Goal: Task Accomplishment & Management: Complete application form

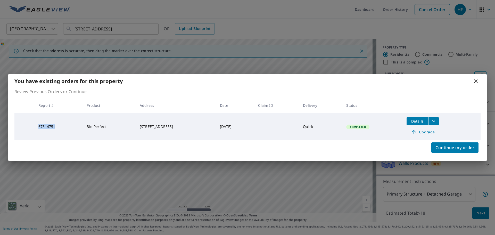
click at [476, 81] on icon at bounding box center [476, 81] width 4 height 4
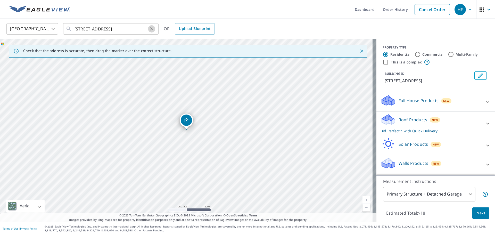
click at [150, 29] on icon "Clear" at bounding box center [151, 28] width 5 height 5
click at [109, 29] on input "text" at bounding box center [112, 29] width 74 height 14
paste input "[STREET_ADDRESS]"
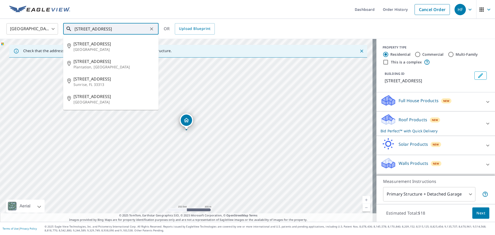
type input "[STREET_ADDRESS]"
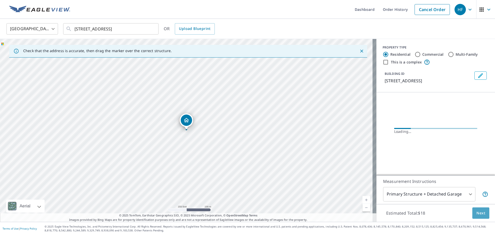
click at [481, 214] on span "Next" at bounding box center [481, 213] width 9 height 6
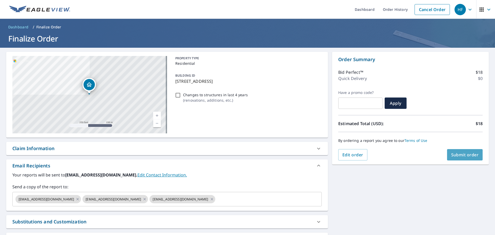
click at [464, 157] on span "Submit order" at bounding box center [465, 155] width 28 height 6
checkbox input "true"
